Goal: Check status: Check status

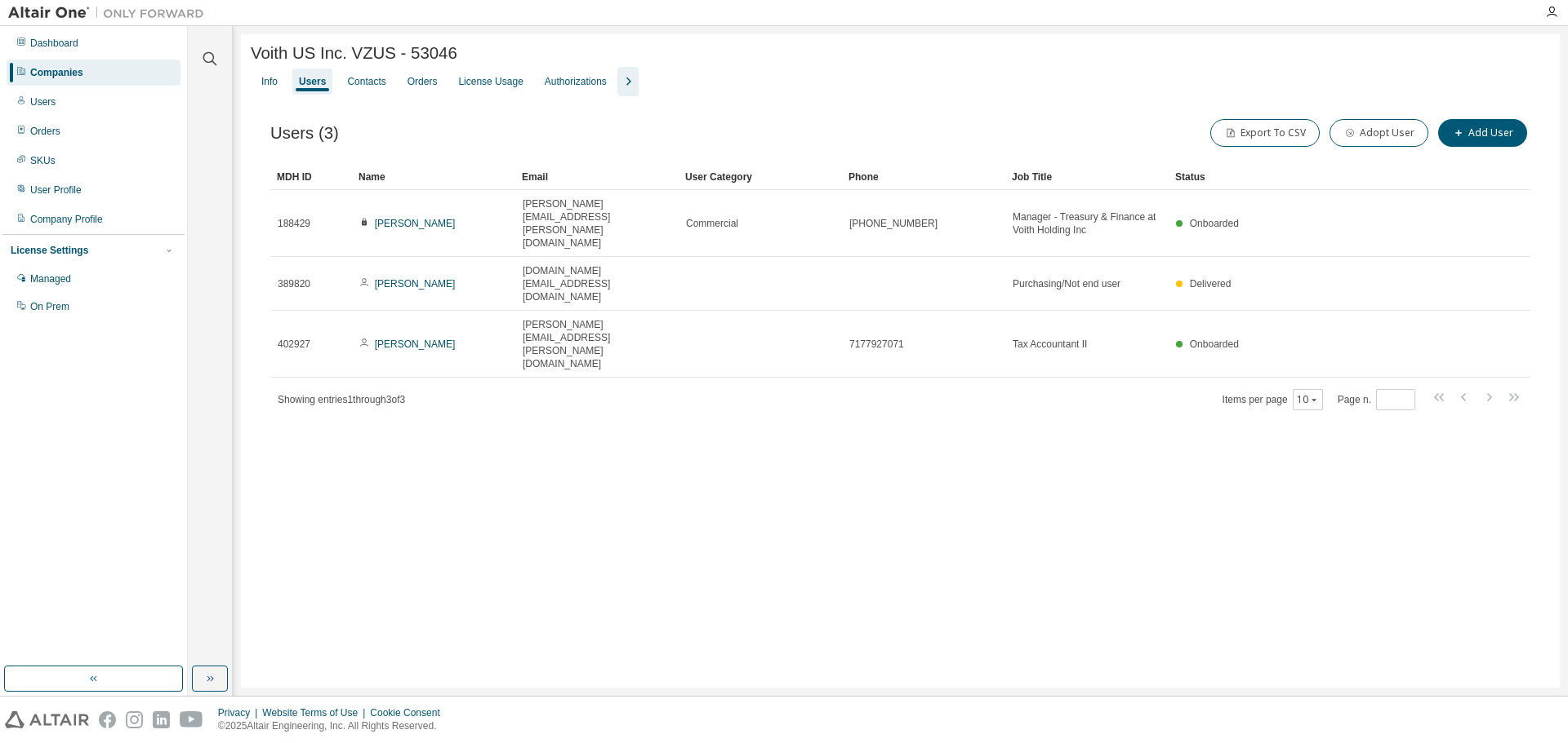
click at [0, 743] on div at bounding box center [0, 743] width 0 height 0
click at [509, 82] on div "License Usage" at bounding box center [489, 81] width 64 height 13
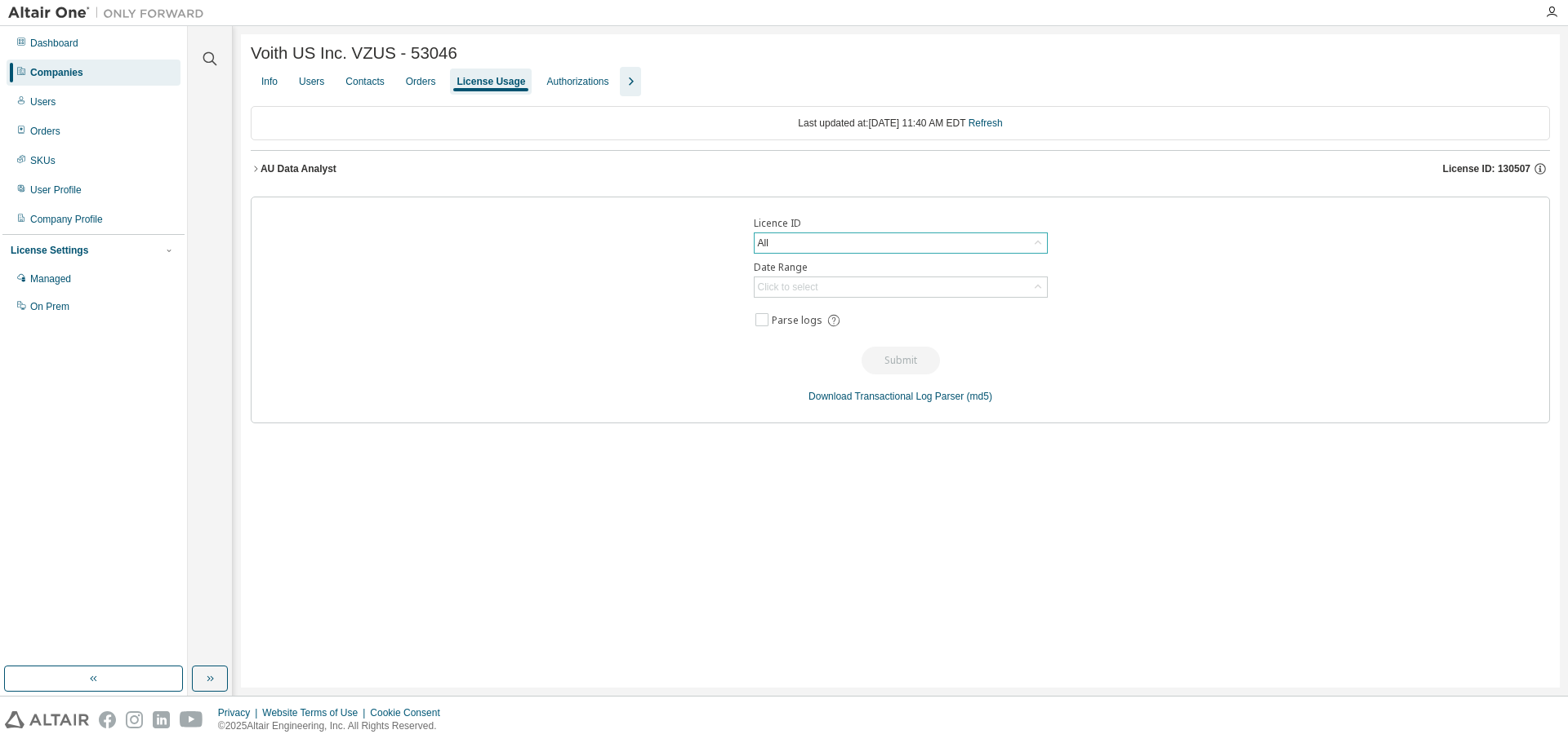
click at [819, 244] on div "All" at bounding box center [900, 243] width 292 height 19
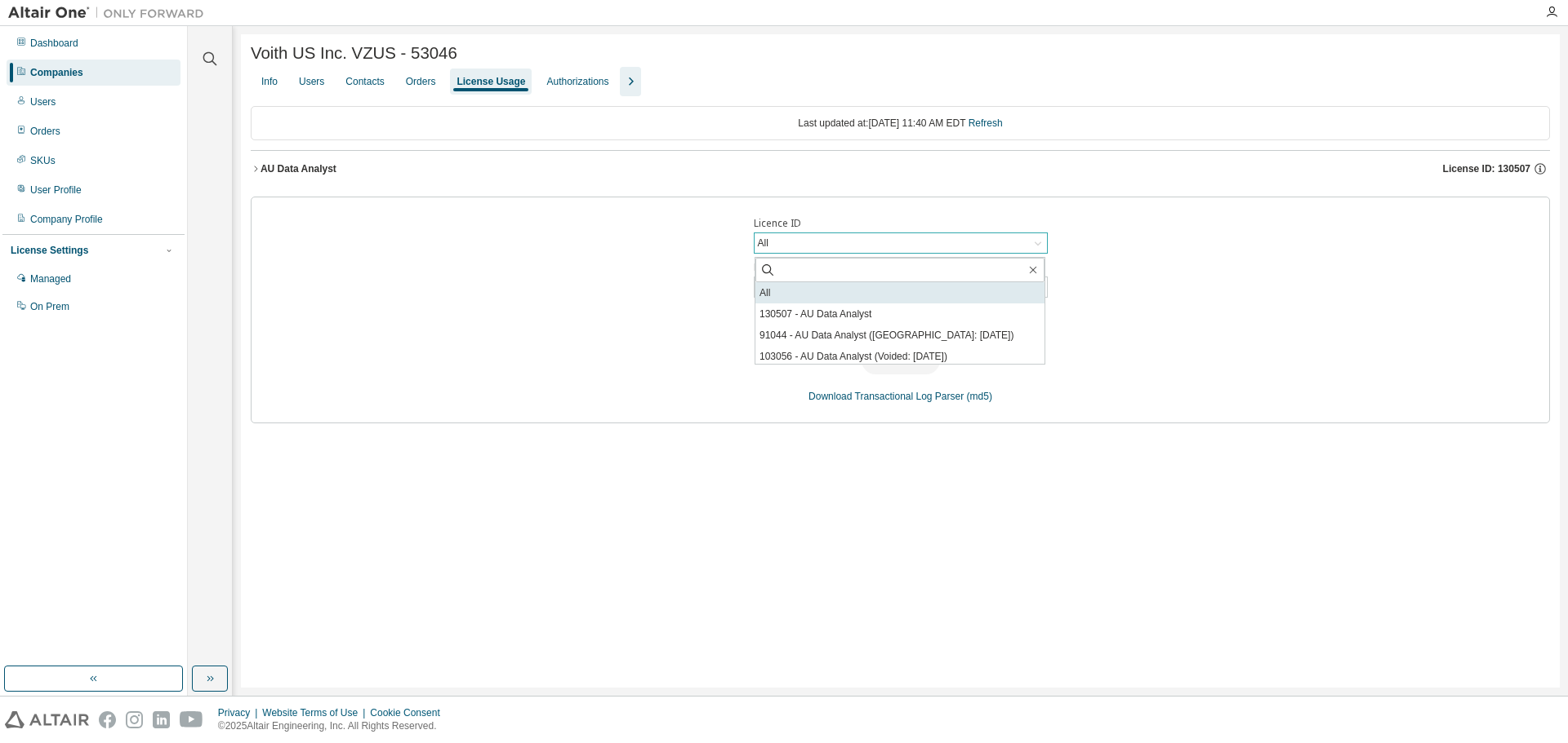
click at [814, 294] on li "All" at bounding box center [900, 293] width 289 height 21
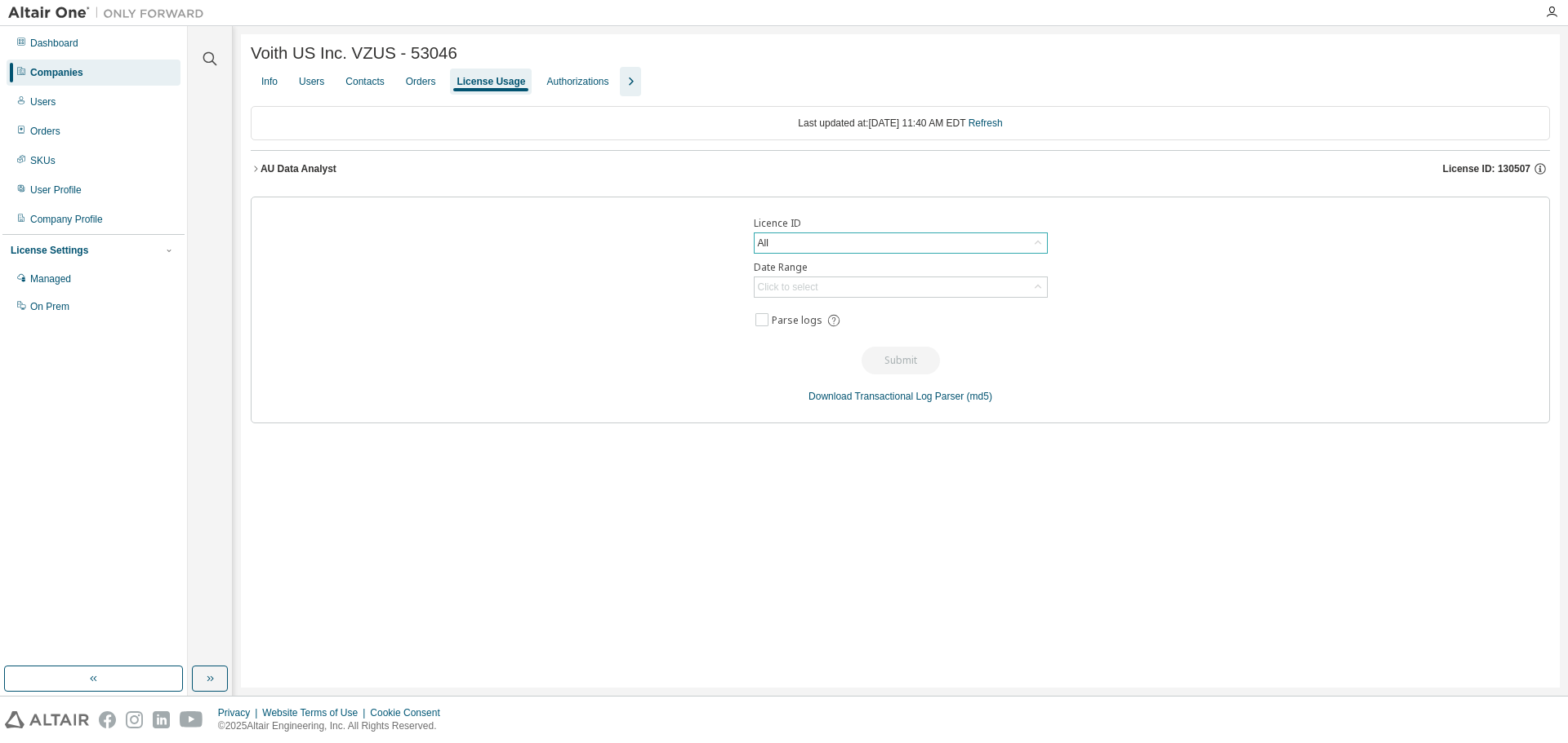
click at [814, 293] on div "Click to select" at bounding box center [788, 286] width 61 height 13
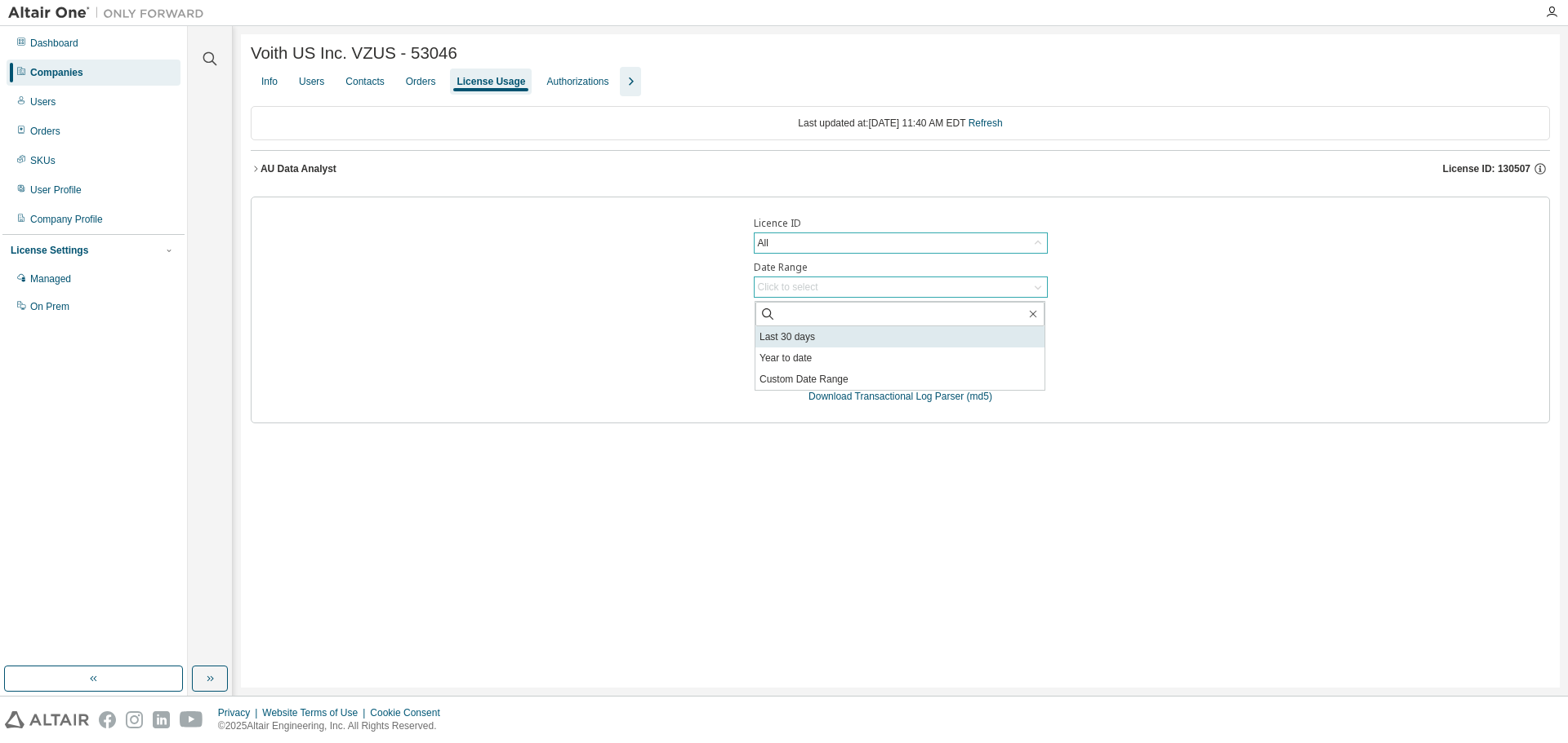
click at [804, 338] on li "Last 30 days" at bounding box center [900, 337] width 289 height 21
click at [0, 743] on div at bounding box center [0, 743] width 0 height 0
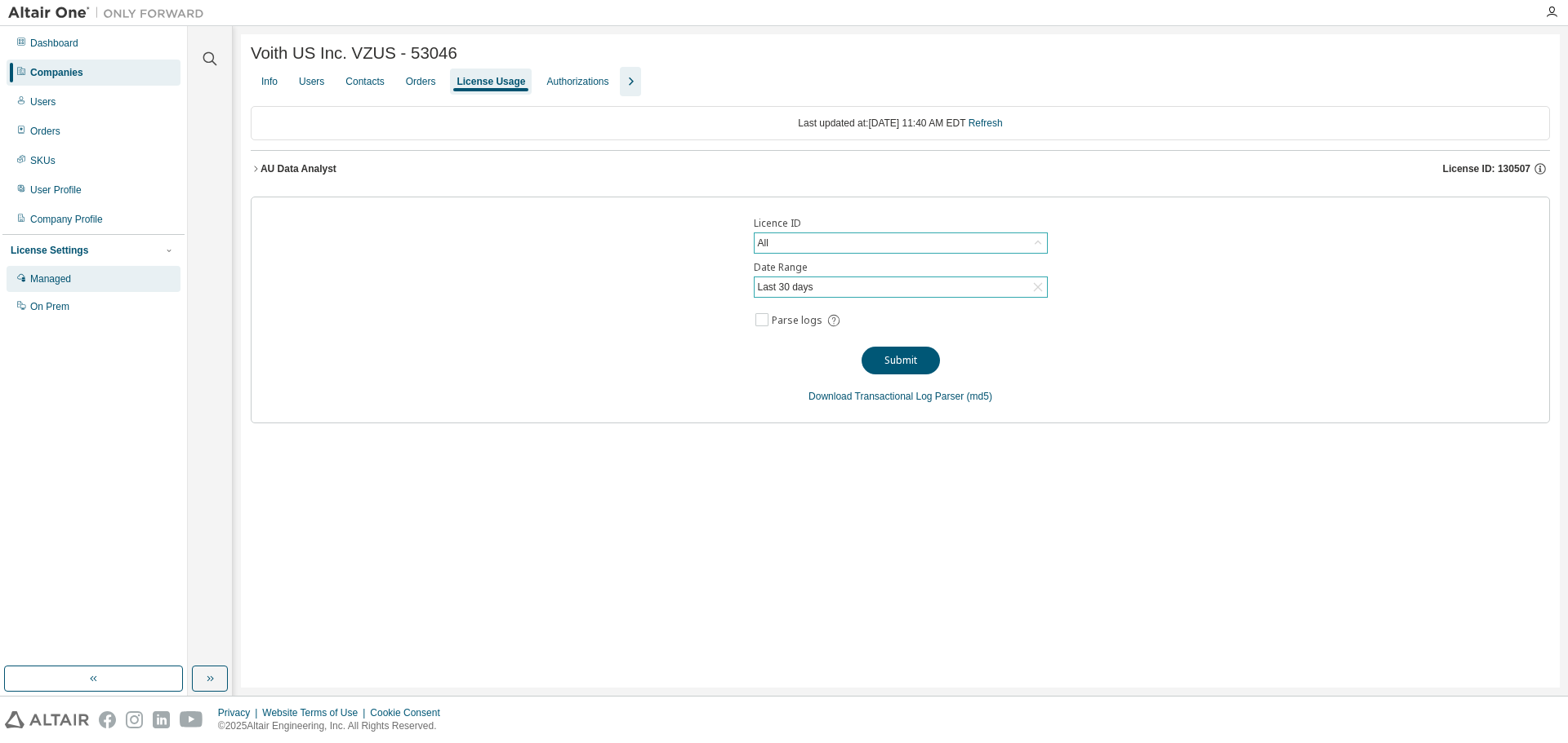
click at [71, 274] on div "Managed" at bounding box center [50, 279] width 41 height 13
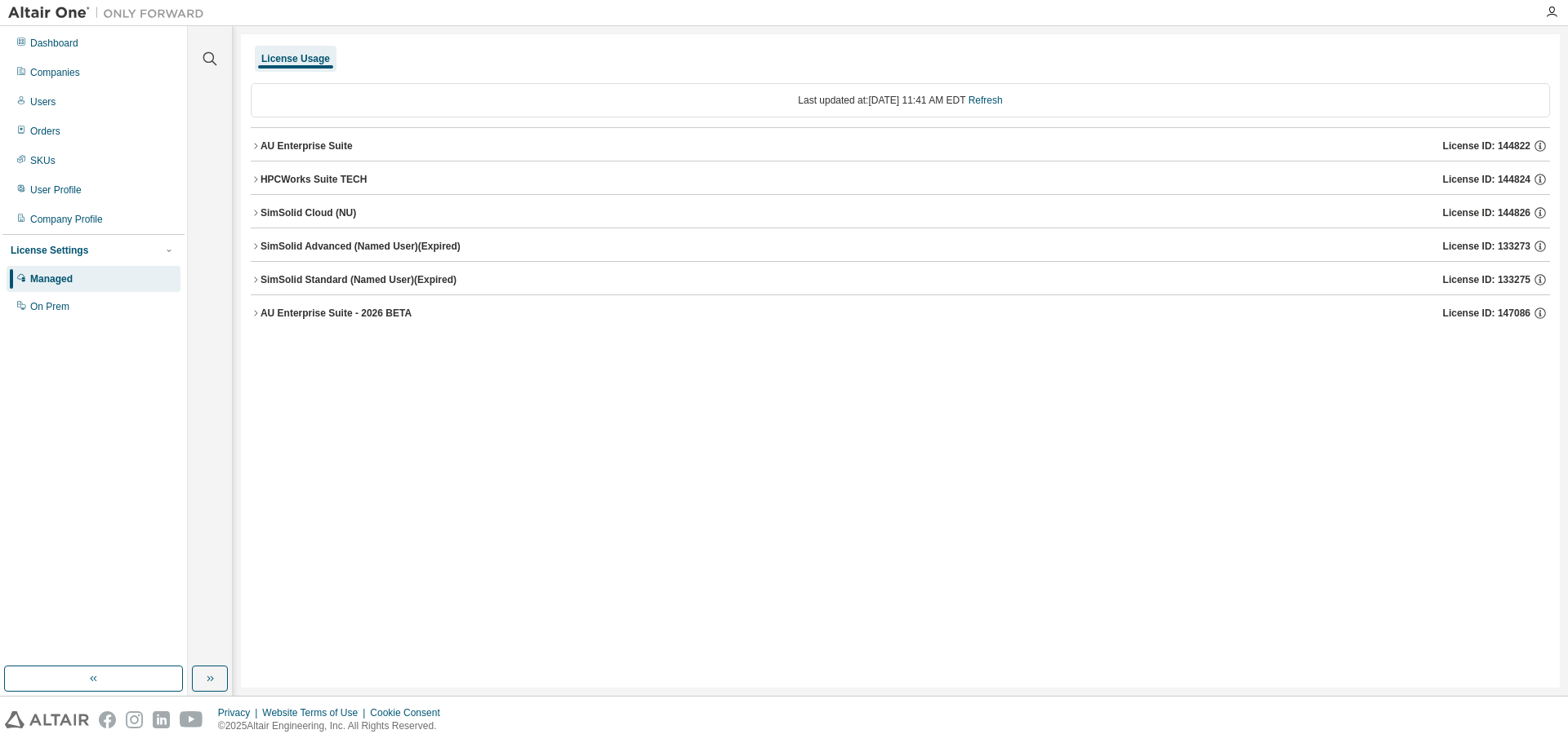
click at [290, 140] on div "AU Enterprise Suite" at bounding box center [306, 145] width 93 height 13
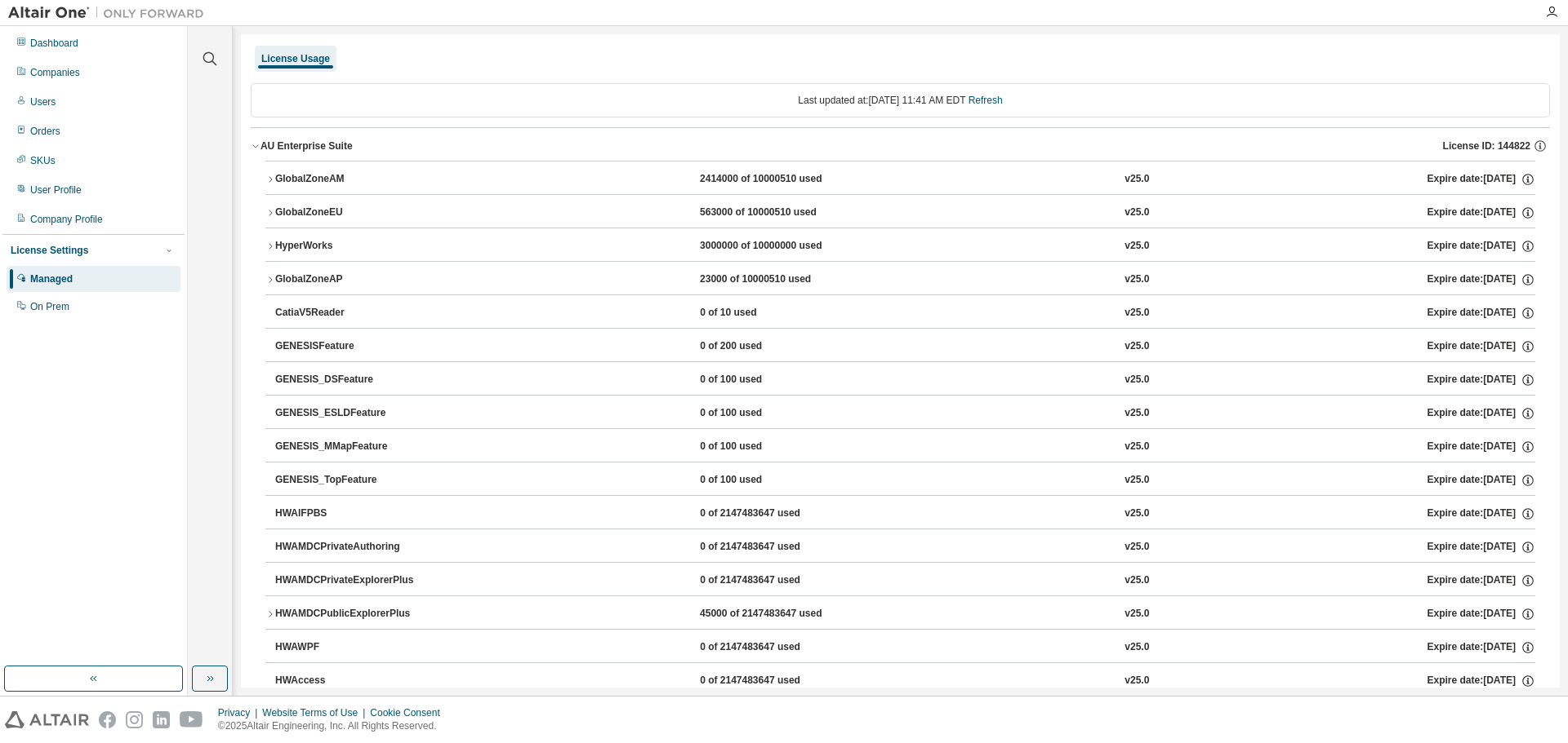
click at [290, 140] on div "AU Enterprise Suite" at bounding box center [306, 145] width 93 height 13
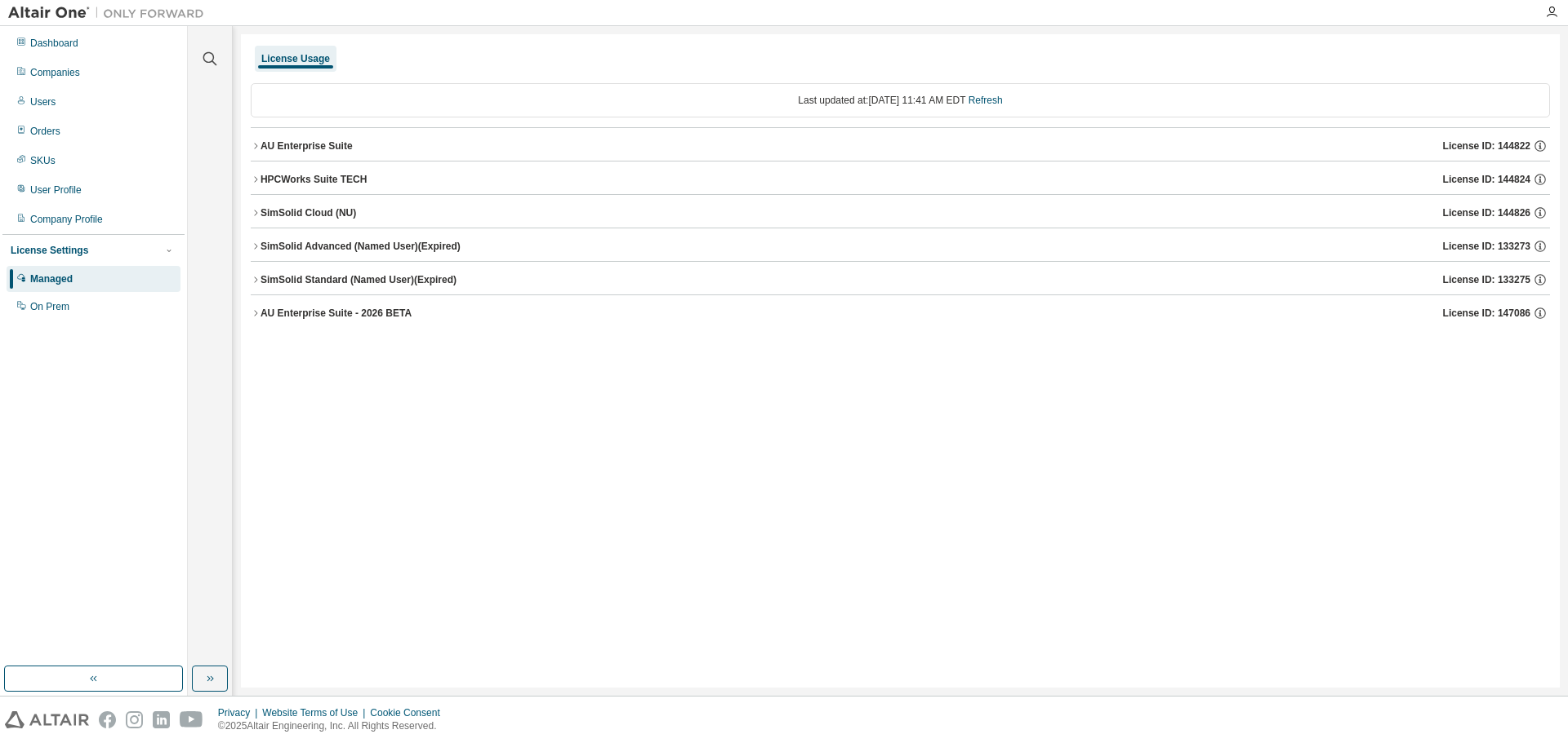
click at [290, 140] on div "AU Enterprise Suite" at bounding box center [306, 145] width 93 height 13
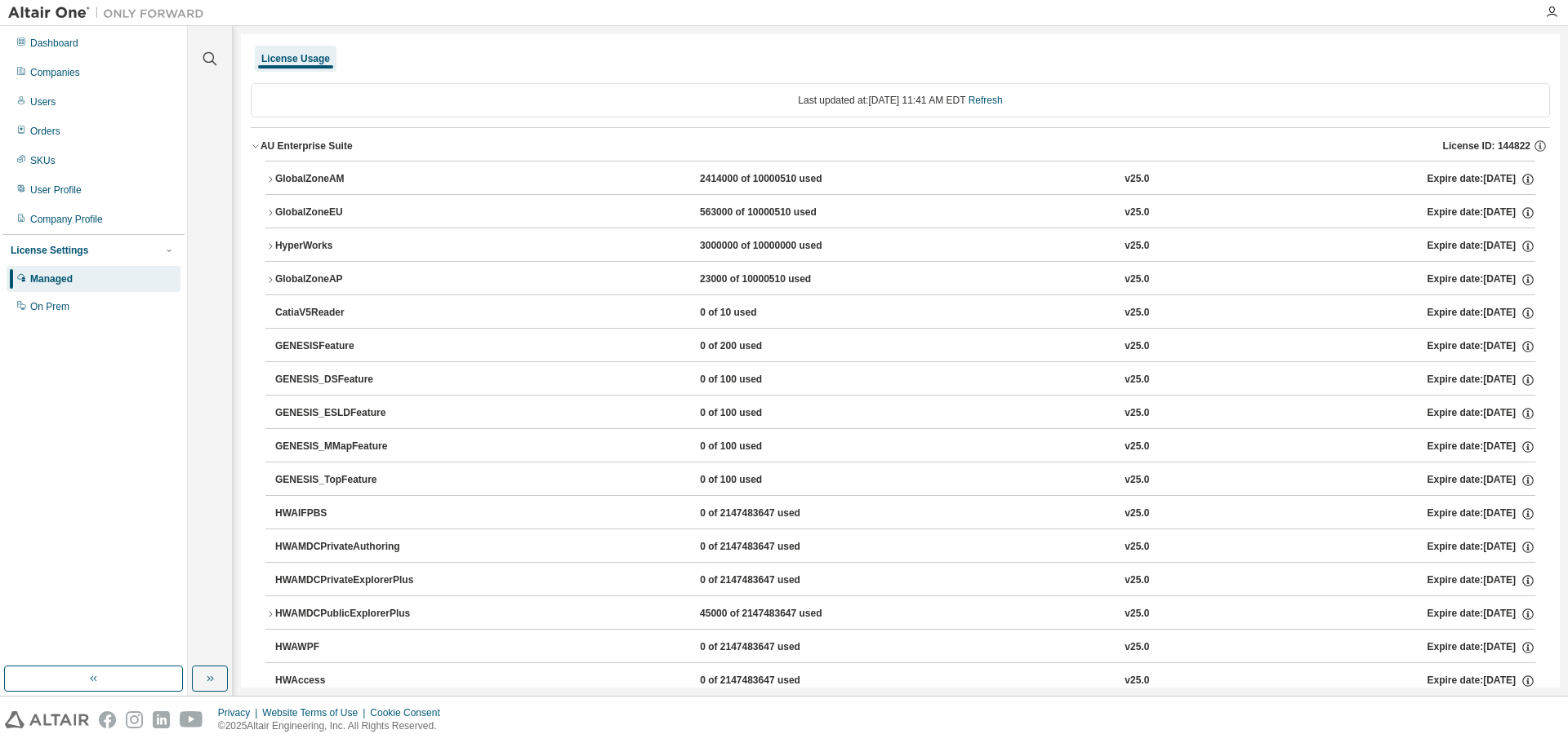
click at [270, 175] on icon "button" at bounding box center [270, 179] width 10 height 10
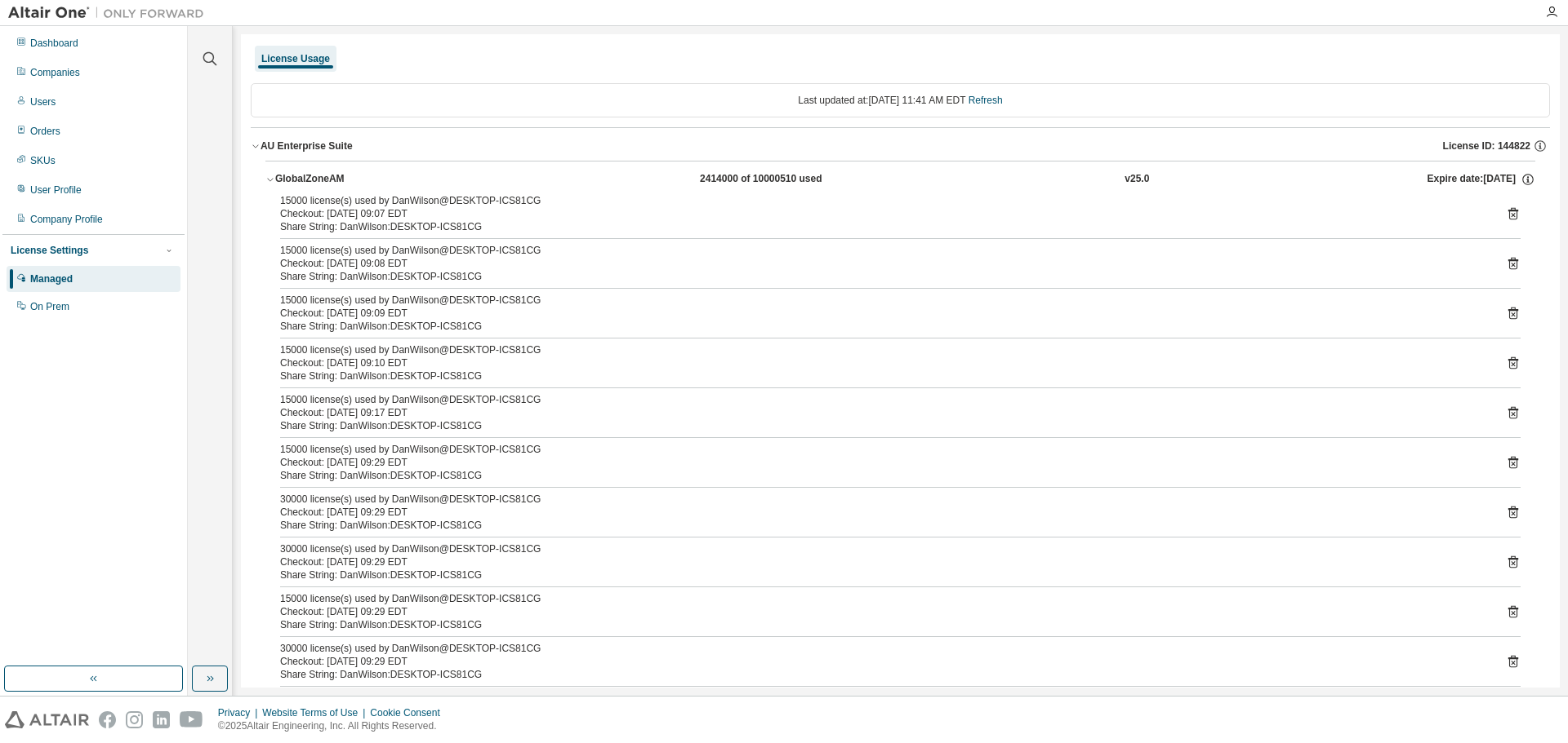
click at [270, 176] on icon "button" at bounding box center [270, 179] width 10 height 10
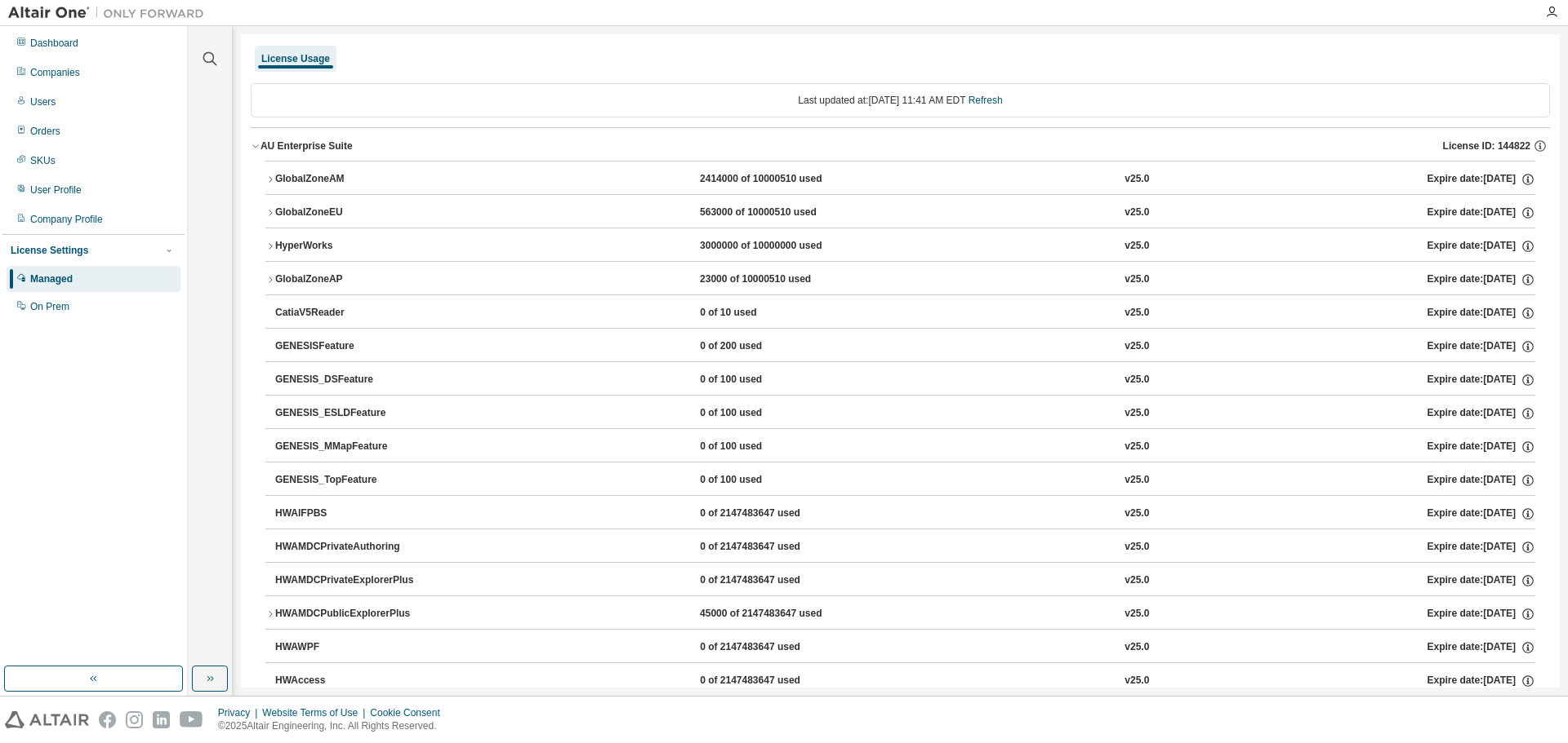
click at [60, 279] on div "Managed" at bounding box center [51, 279] width 42 height 13
